Goal: Information Seeking & Learning: Learn about a topic

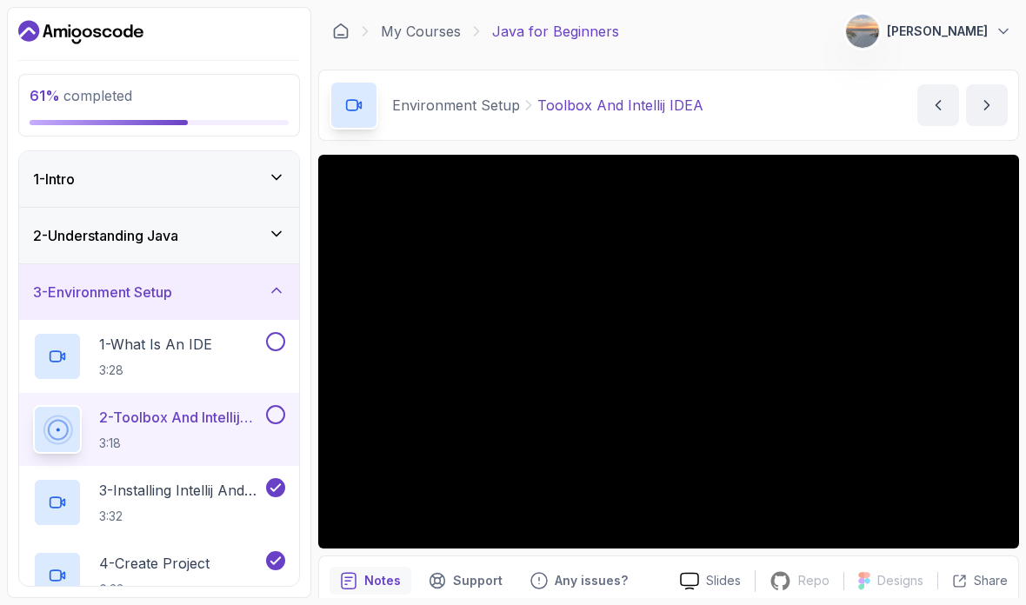
click at [271, 407] on button at bounding box center [275, 414] width 19 height 19
click at [269, 349] on button at bounding box center [275, 341] width 19 height 19
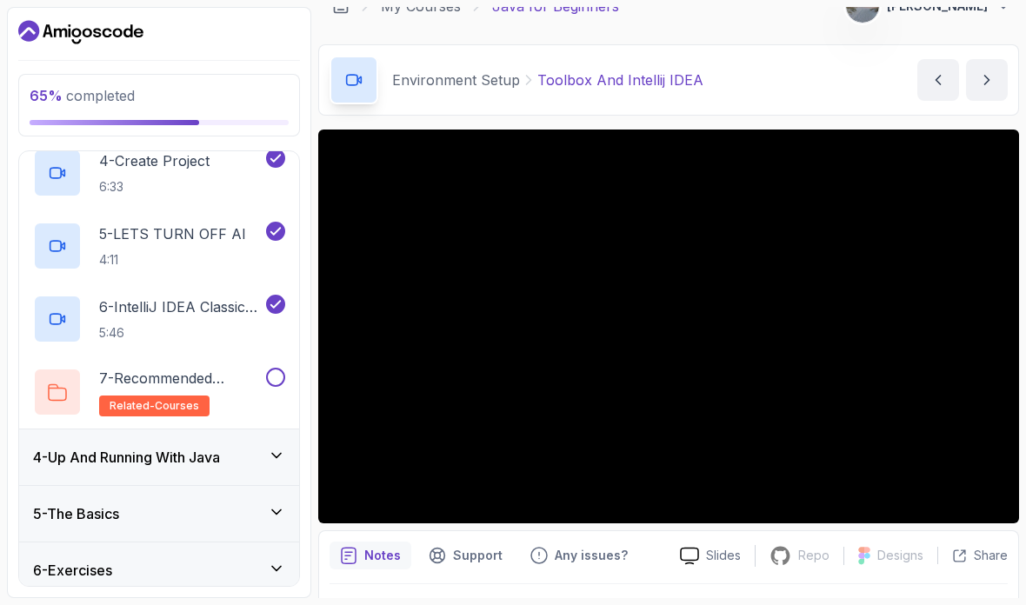
scroll to position [402, 0]
click at [152, 342] on p "5:46" at bounding box center [180, 332] width 163 height 17
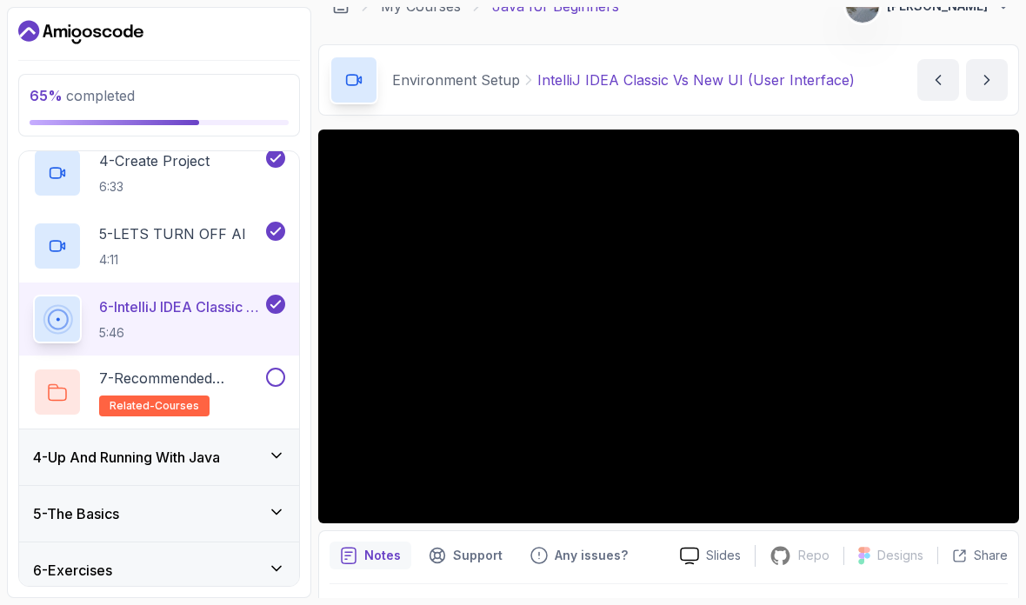
click at [106, 462] on h3 "4 - Up And Running With Java" at bounding box center [126, 457] width 187 height 21
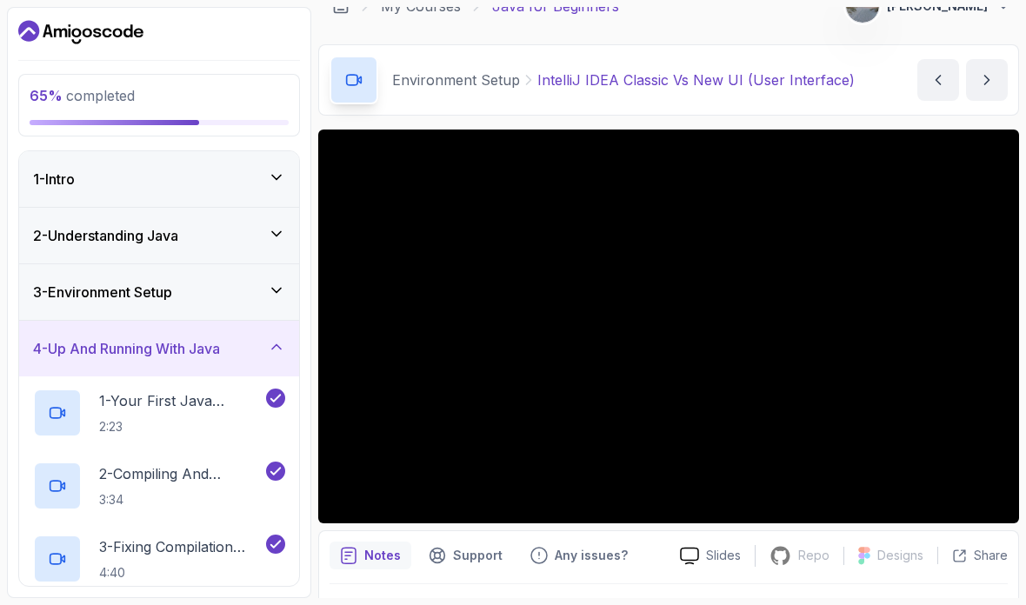
click at [75, 304] on div "3 - Environment Setup" at bounding box center [159, 292] width 280 height 56
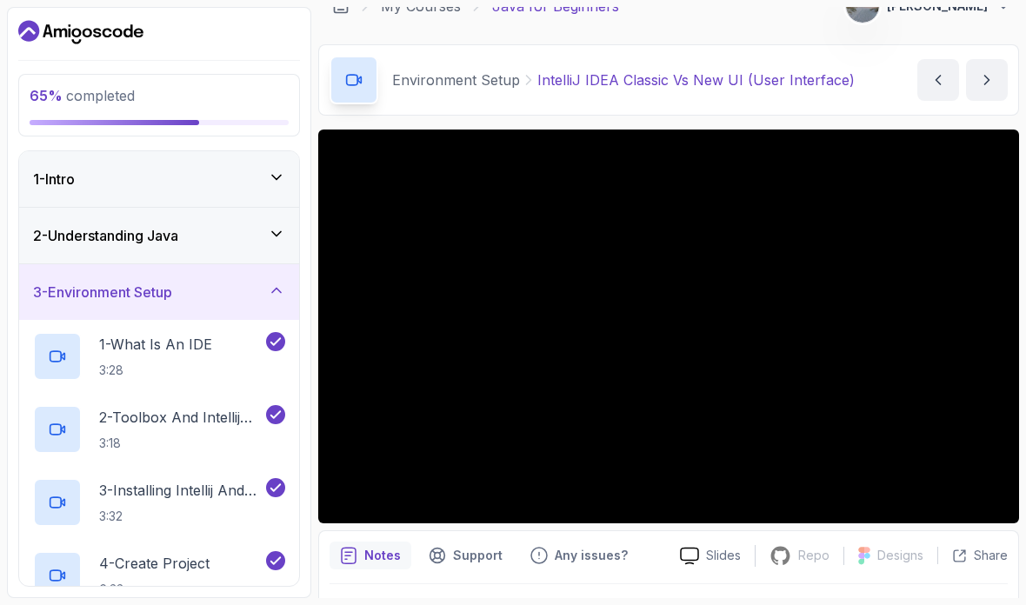
click at [110, 238] on h3 "2 - Understanding Java" at bounding box center [105, 235] width 145 height 21
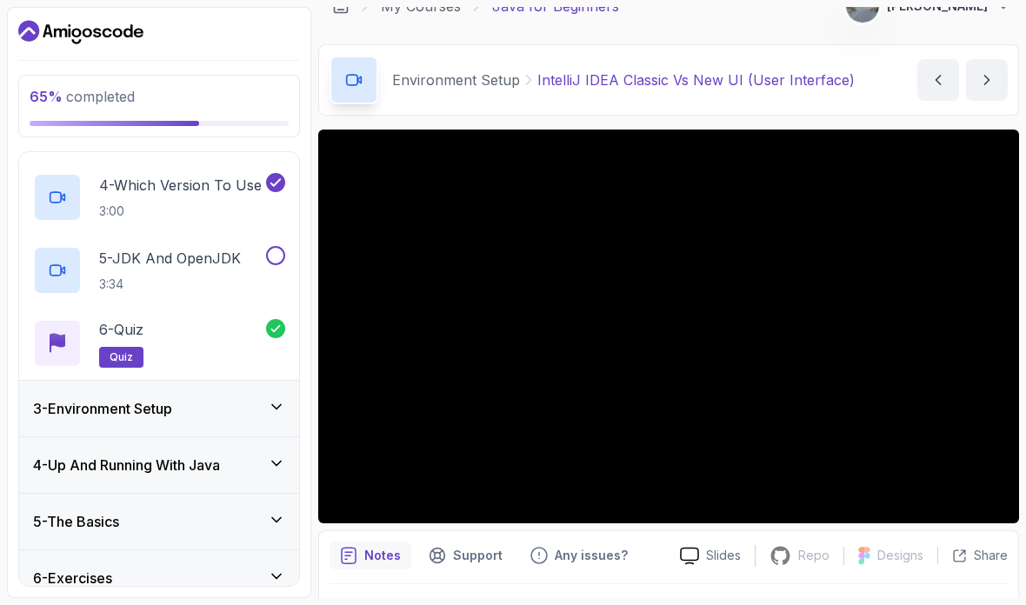
scroll to position [283, 0]
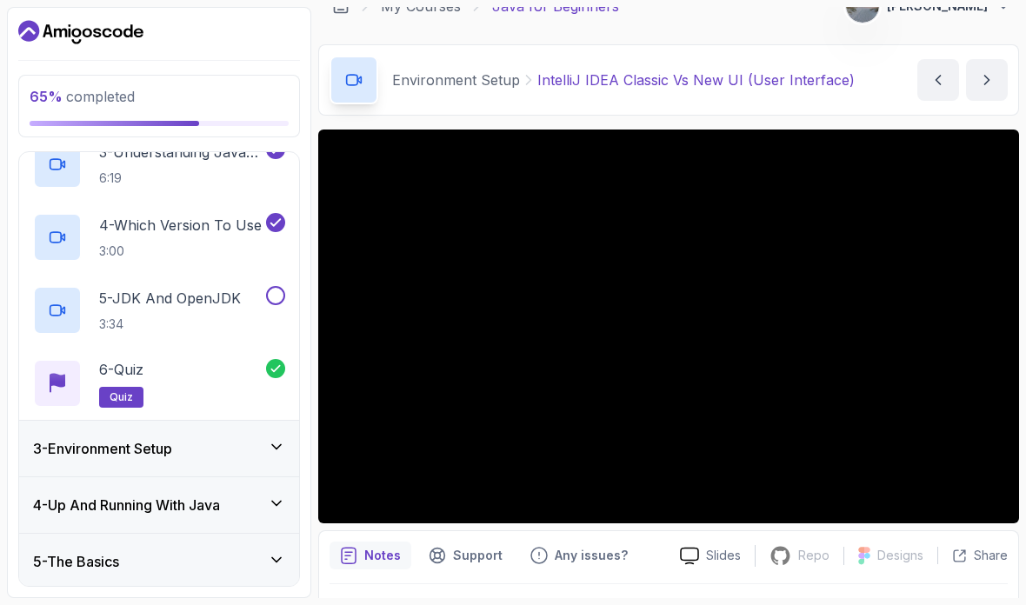
click at [276, 294] on button at bounding box center [275, 295] width 19 height 19
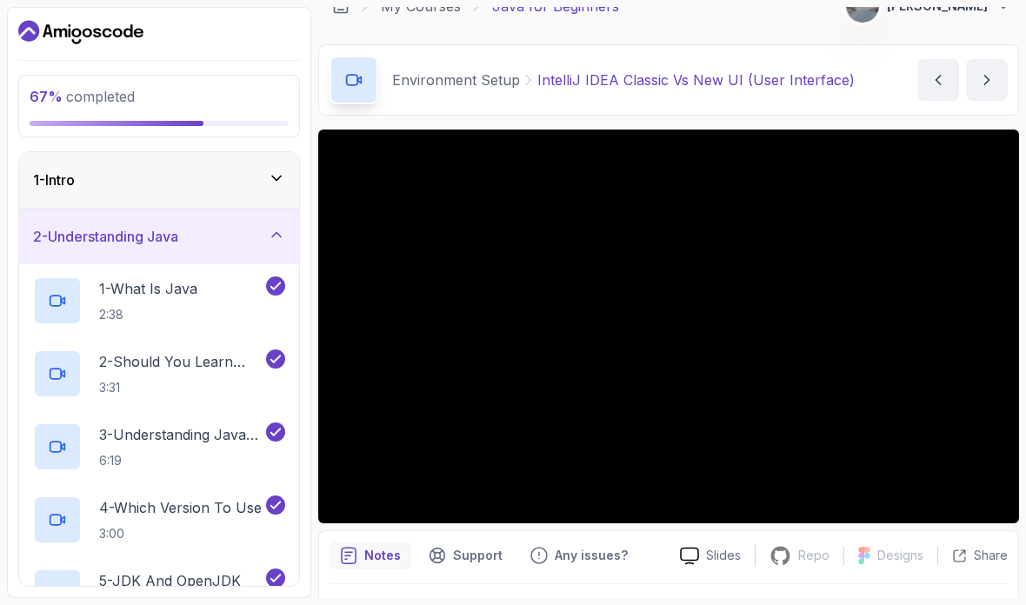
scroll to position [-2, 0]
click at [61, 174] on h3 "1 - Intro" at bounding box center [54, 180] width 42 height 21
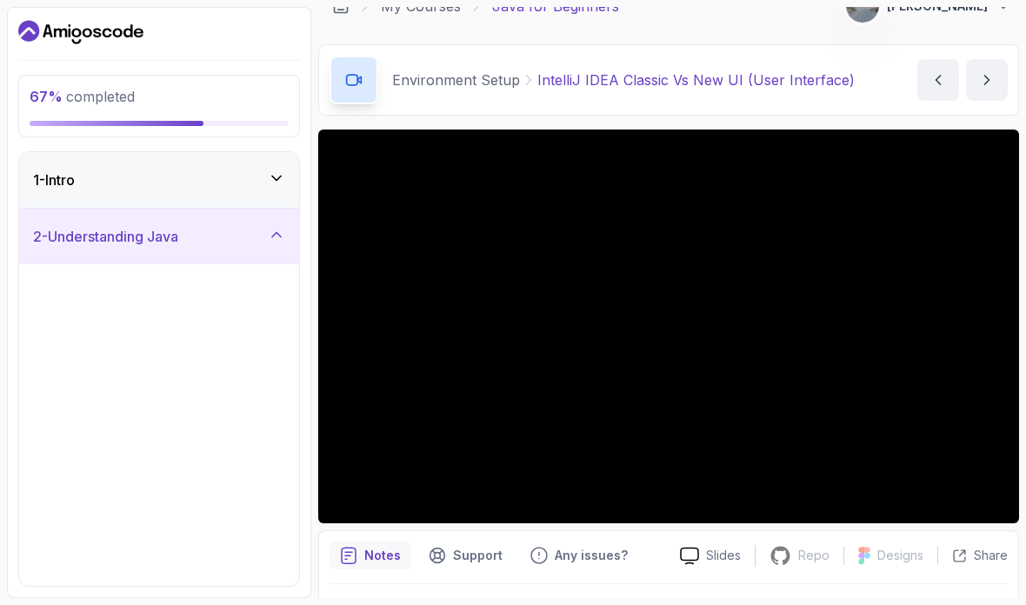
scroll to position [0, 0]
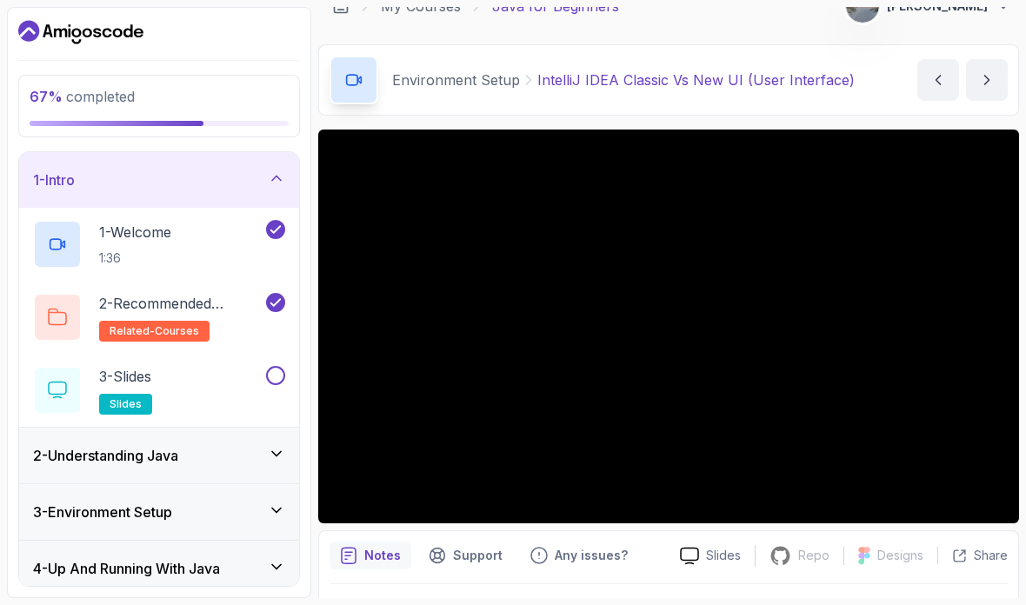
click at [283, 375] on button at bounding box center [275, 375] width 19 height 19
click at [103, 445] on h3 "2 - Understanding Java" at bounding box center [105, 455] width 145 height 21
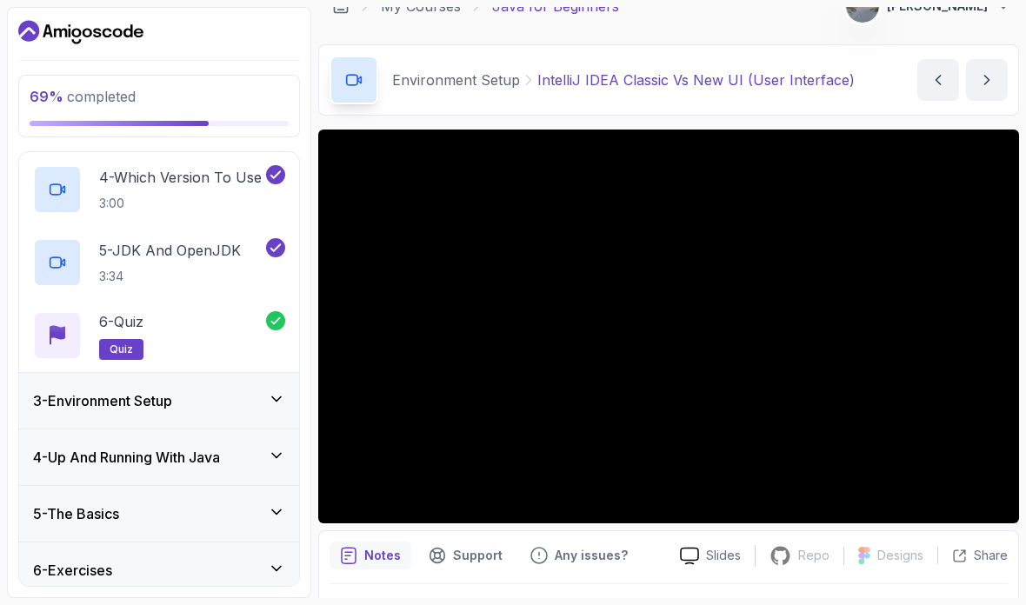
scroll to position [329, 0]
click at [69, 391] on h3 "3 - Environment Setup" at bounding box center [102, 401] width 139 height 21
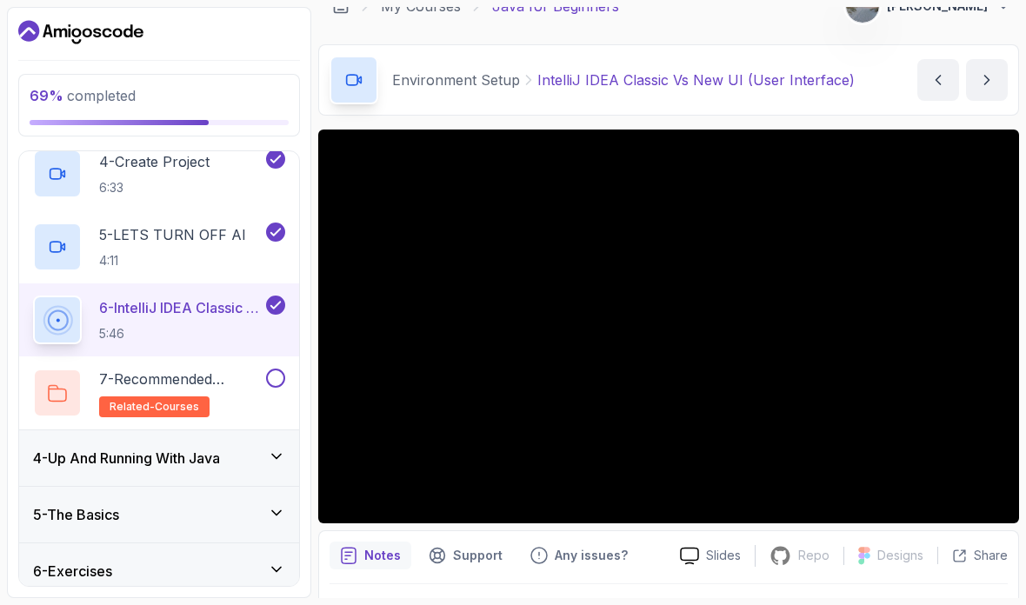
scroll to position [400, 0]
click at [281, 370] on button at bounding box center [275, 379] width 19 height 19
click at [295, 432] on div "4 - Up And Running With Java" at bounding box center [159, 460] width 280 height 56
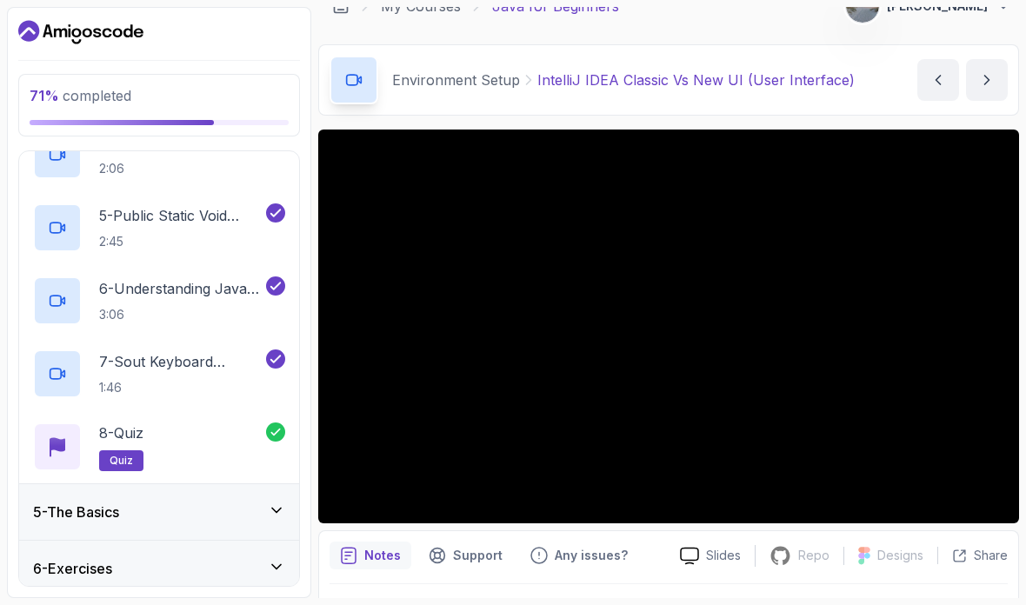
scroll to position [476, 0]
click at [275, 503] on icon at bounding box center [276, 511] width 17 height 17
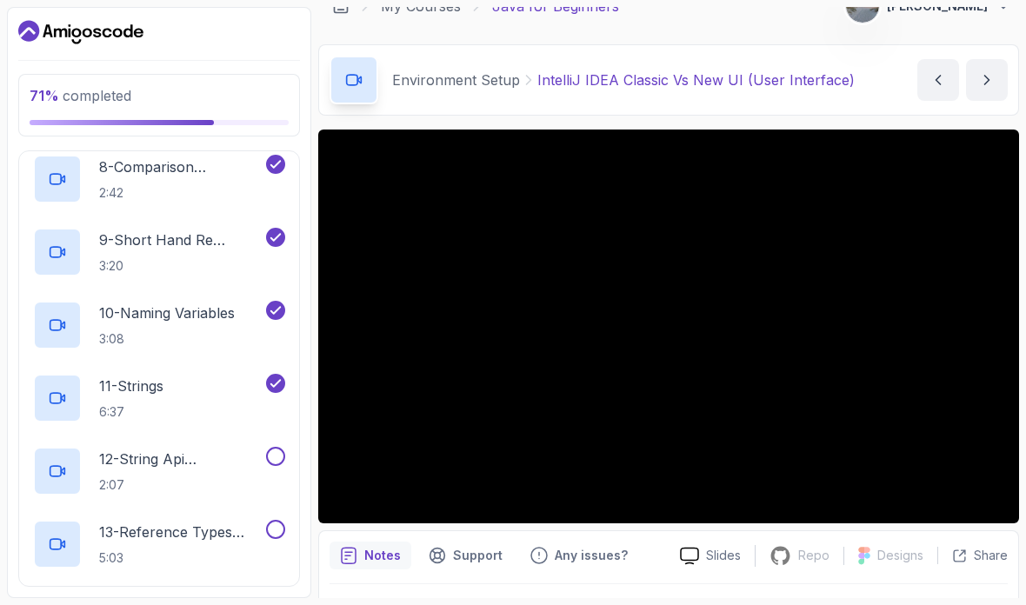
scroll to position [803, 0]
click at [178, 447] on p "12 - String Api Documentation" at bounding box center [180, 457] width 163 height 21
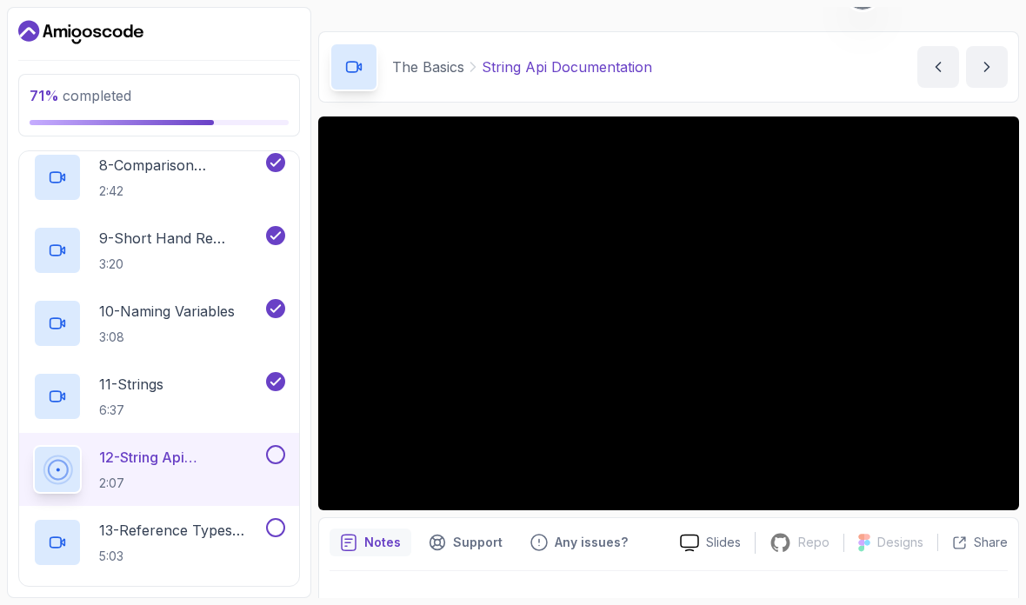
scroll to position [37, 0]
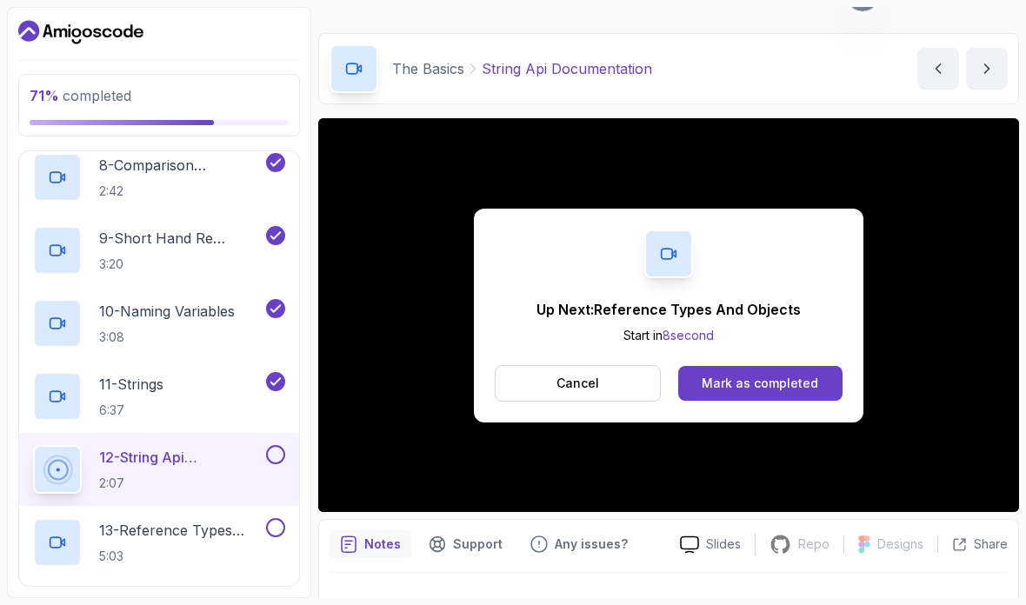
click at [282, 445] on button at bounding box center [275, 454] width 19 height 19
click at [203, 526] on h2 "13 - Reference Types And Objects 5:03" at bounding box center [180, 542] width 163 height 45
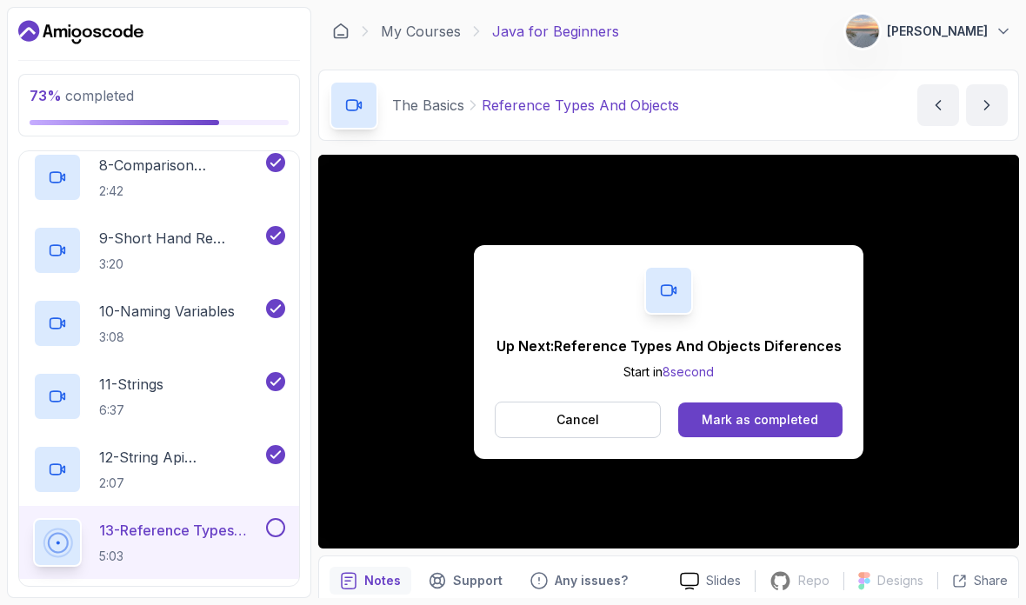
scroll to position [54, 0]
click at [272, 518] on button at bounding box center [275, 527] width 19 height 19
click at [582, 411] on p "Cancel" at bounding box center [577, 419] width 43 height 17
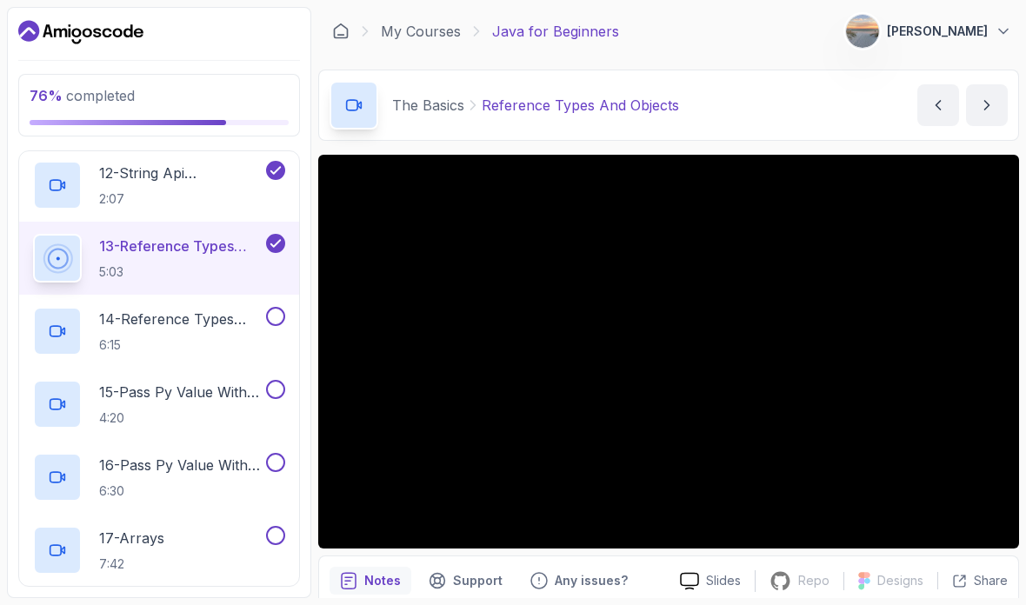
scroll to position [70, 0]
